Goal: Information Seeking & Learning: Learn about a topic

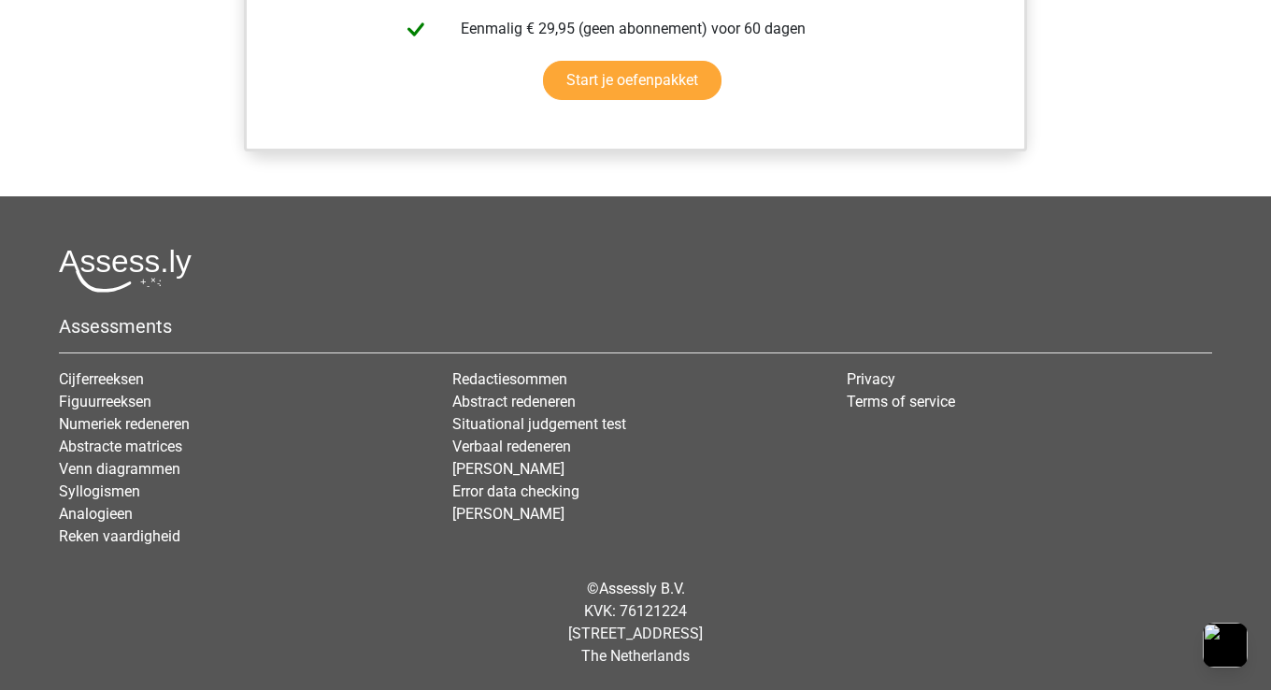
scroll to position [1279, 0]
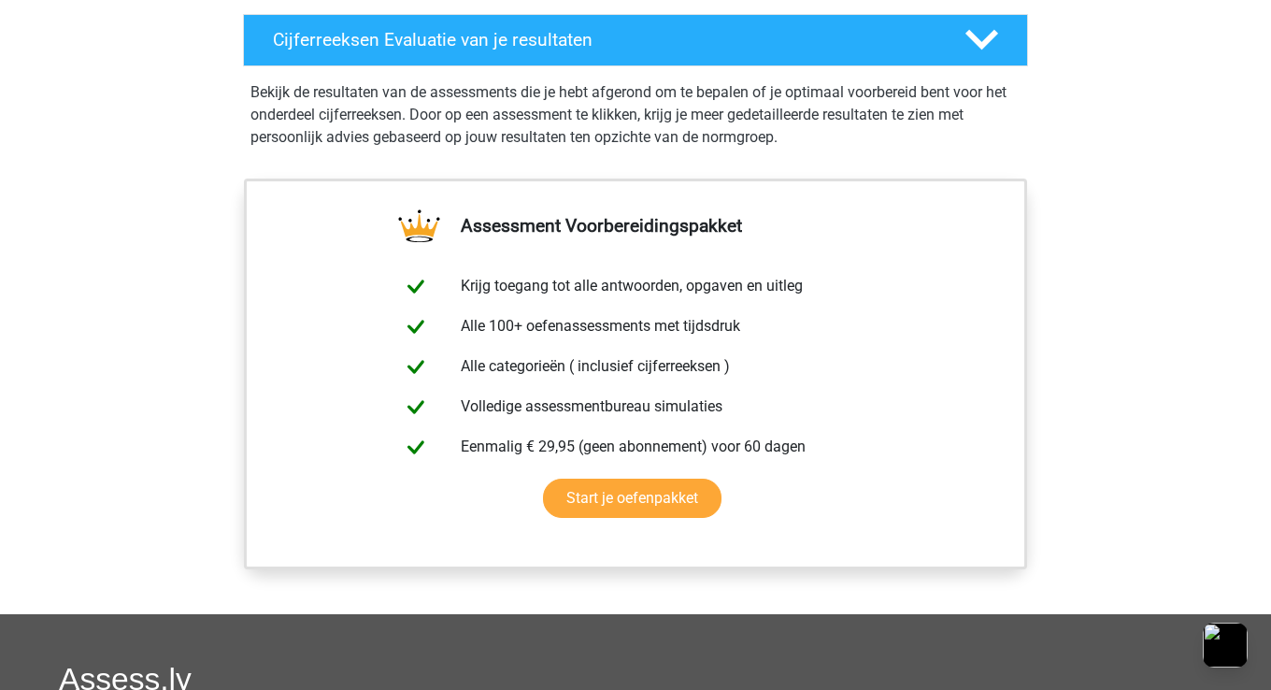
scroll to position [1746, 0]
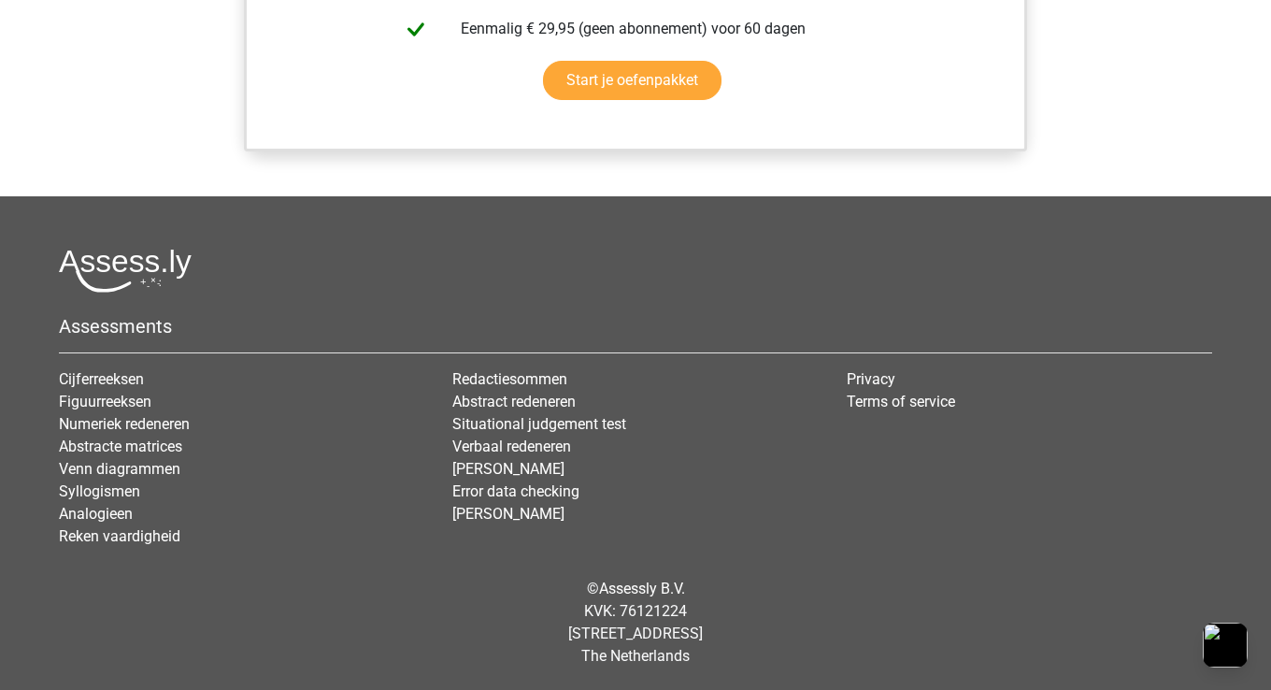
scroll to position [1746, 0]
